Goal: Task Accomplishment & Management: Complete application form

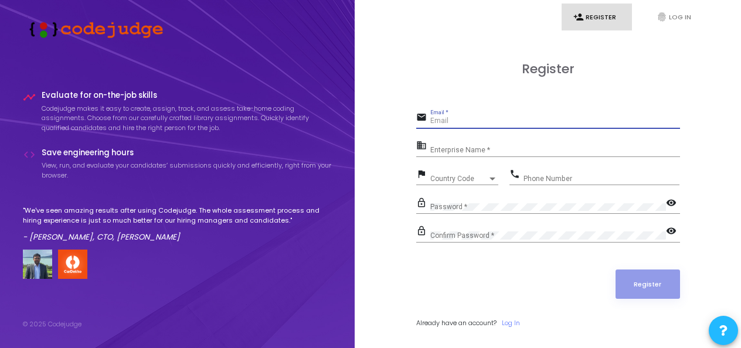
click at [467, 120] on input "Email *" at bounding box center [555, 121] width 250 height 8
type input "[EMAIL_ADDRESS][DOMAIN_NAME]"
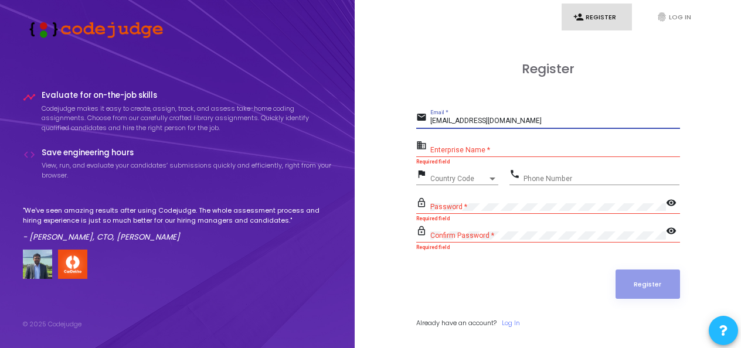
click at [481, 152] on input "Enterprise Name *" at bounding box center [555, 150] width 250 height 8
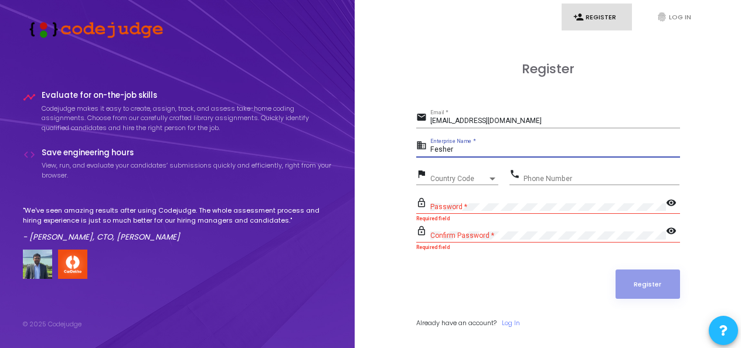
type input "Fesher"
click at [478, 177] on div "Country Code" at bounding box center [458, 178] width 57 height 7
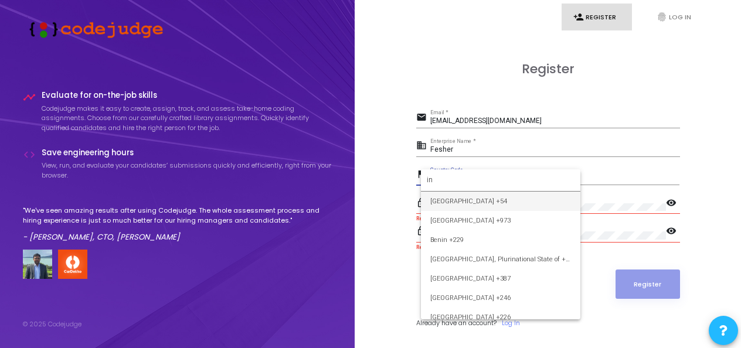
type input "i"
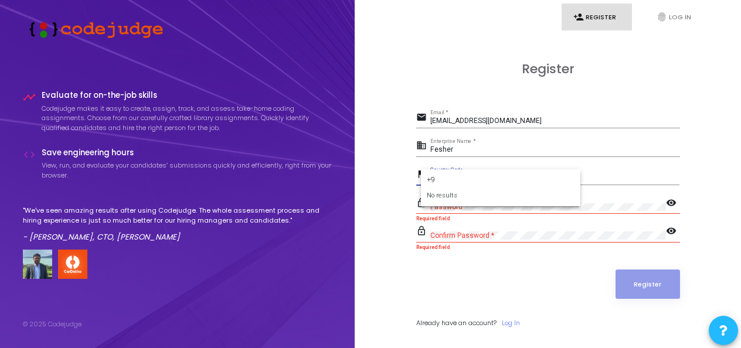
type input "+"
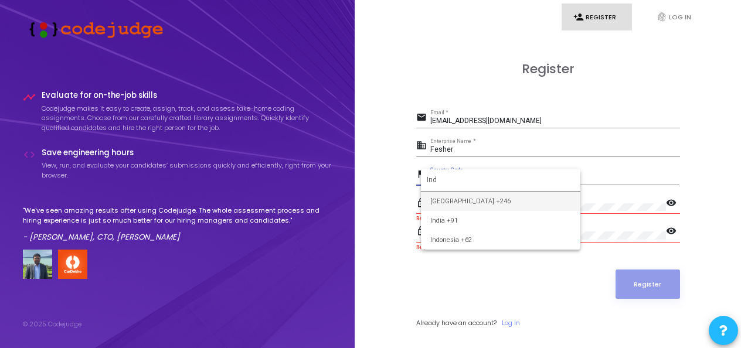
type input "Ind"
click at [475, 222] on span "India +91" at bounding box center [500, 220] width 141 height 19
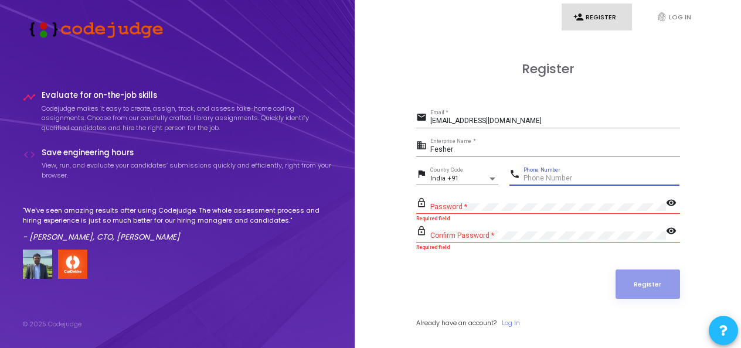
click at [550, 181] on input "Phone Number" at bounding box center [601, 179] width 156 height 8
type input "8448206210"
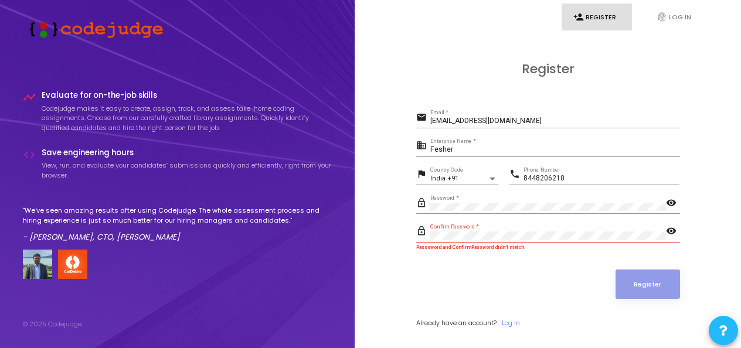
click at [672, 227] on mat-icon "visibility" at bounding box center [673, 232] width 14 height 14
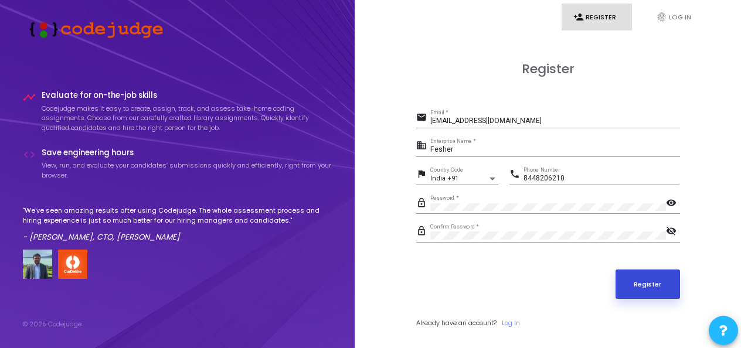
click at [656, 280] on button "Register" at bounding box center [647, 284] width 64 height 29
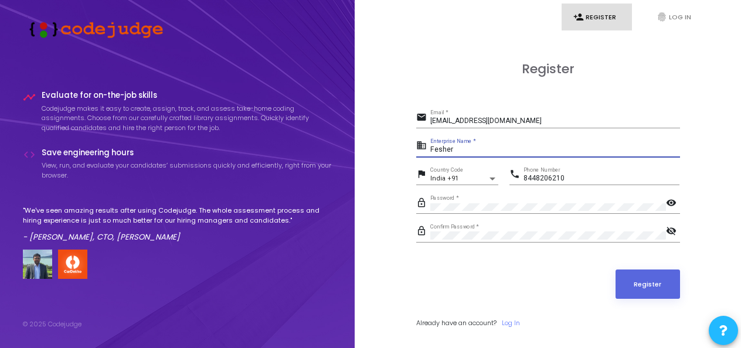
click at [462, 149] on input "Fesher" at bounding box center [555, 150] width 250 height 8
type input "F"
type input "Frontend Devloper"
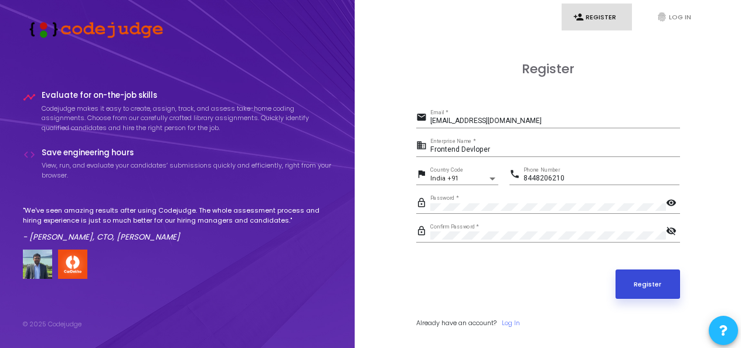
click at [666, 285] on button "Register" at bounding box center [647, 284] width 64 height 29
